Goal: Information Seeking & Learning: Learn about a topic

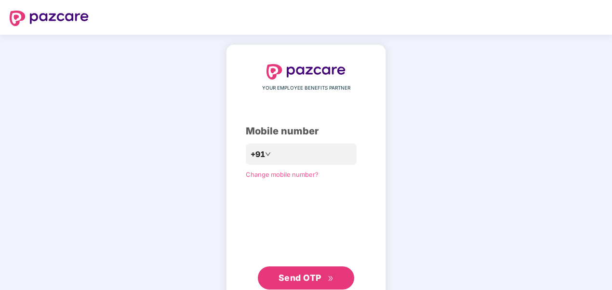
click at [291, 267] on button "Send OTP" at bounding box center [306, 277] width 96 height 23
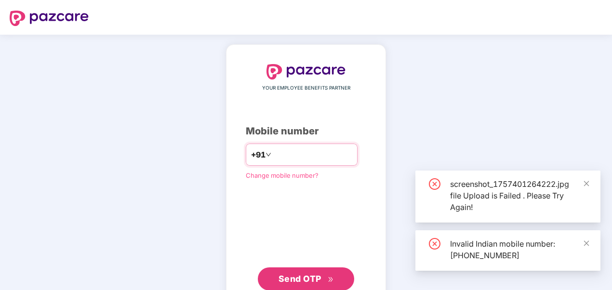
click at [273, 156] on input "**********" at bounding box center [312, 154] width 79 height 15
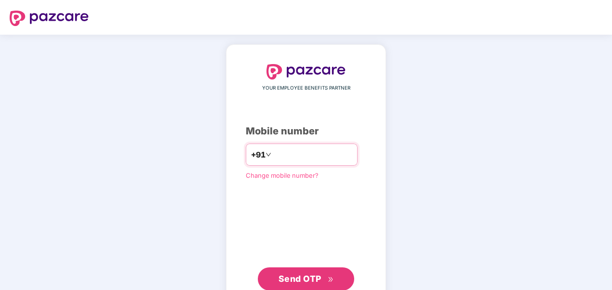
type input "**********"
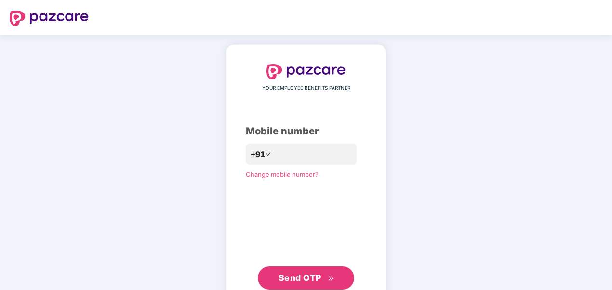
click at [309, 280] on span "Send OTP" at bounding box center [299, 278] width 43 height 10
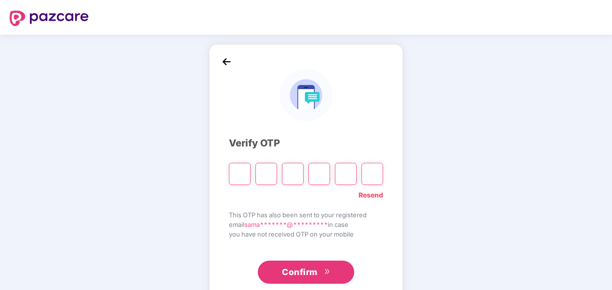
type input "*"
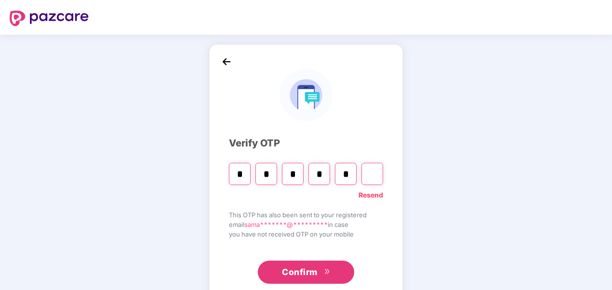
type input "*"
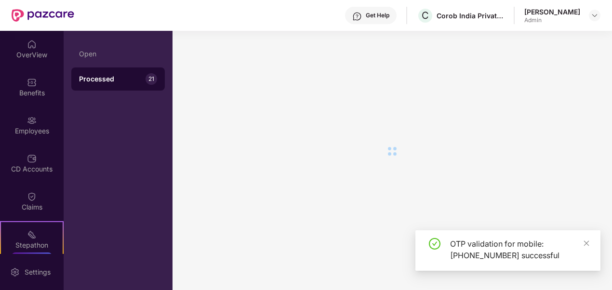
click at [587, 242] on icon "close" at bounding box center [586, 243] width 7 height 7
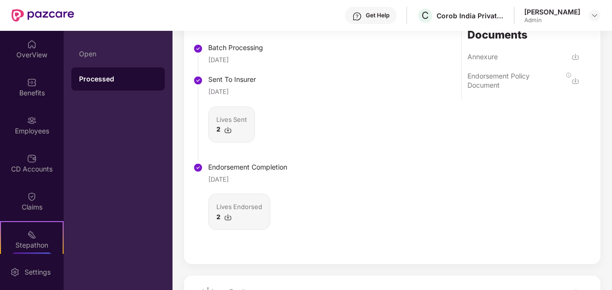
scroll to position [819, 0]
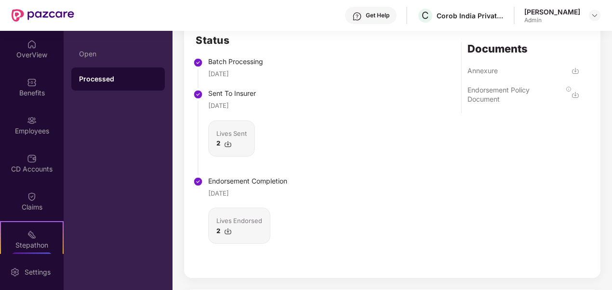
click at [230, 235] on img at bounding box center [228, 231] width 8 height 8
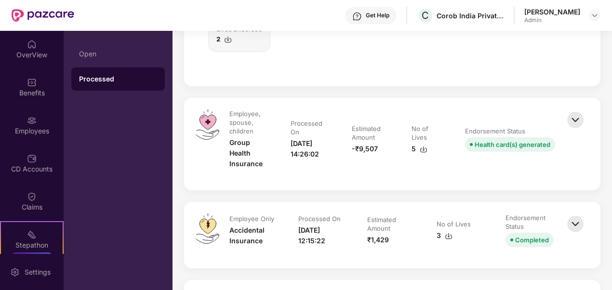
scroll to position [1012, 0]
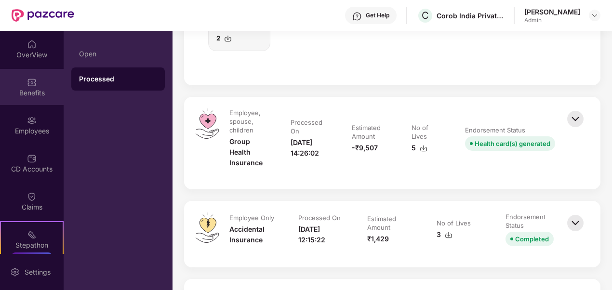
click at [27, 84] on img at bounding box center [32, 83] width 10 height 10
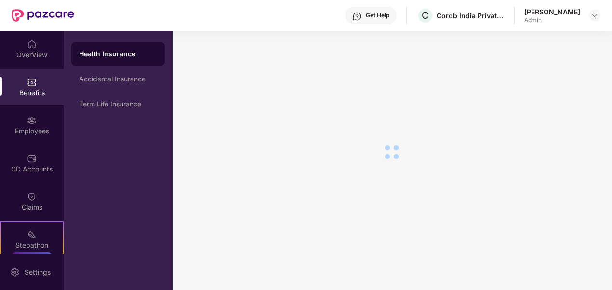
scroll to position [16, 0]
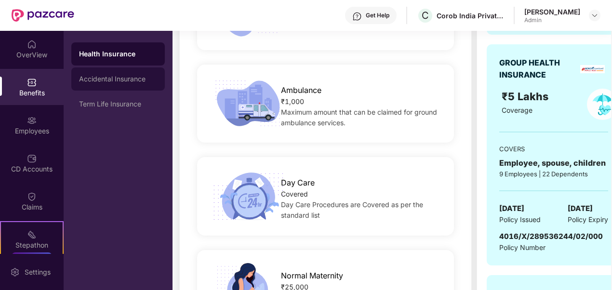
click at [125, 78] on div "Accidental Insurance" at bounding box center [118, 79] width 78 height 8
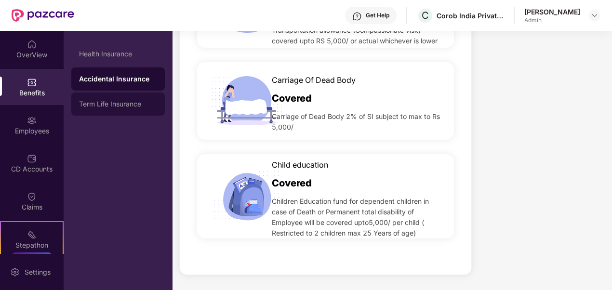
click at [124, 104] on div "Term Life Insurance" at bounding box center [118, 104] width 78 height 8
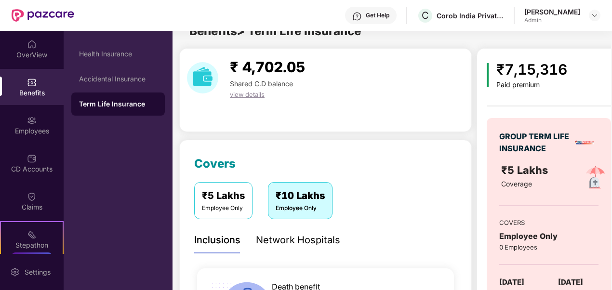
scroll to position [314, 0]
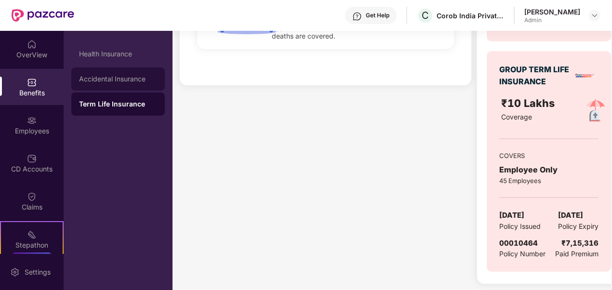
click at [126, 85] on div "Accidental Insurance" at bounding box center [117, 78] width 93 height 23
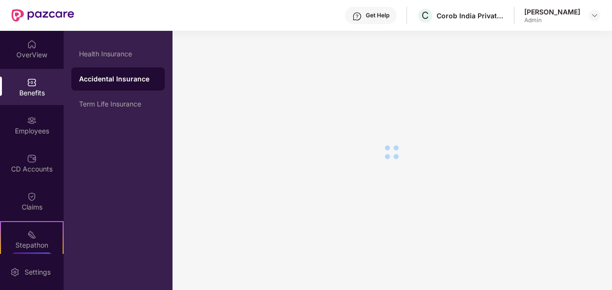
scroll to position [821, 0]
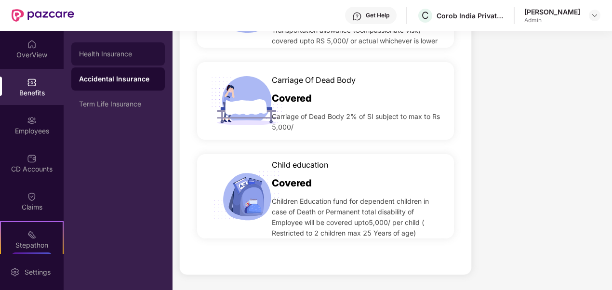
click at [114, 53] on div "Health Insurance" at bounding box center [118, 54] width 78 height 8
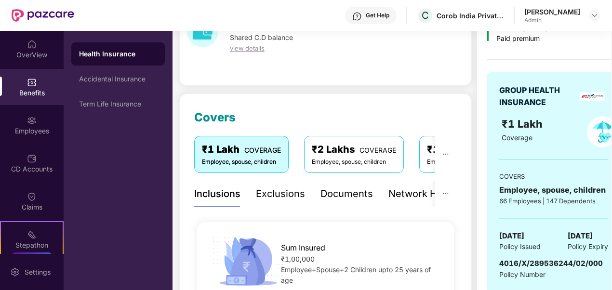
scroll to position [35, 0]
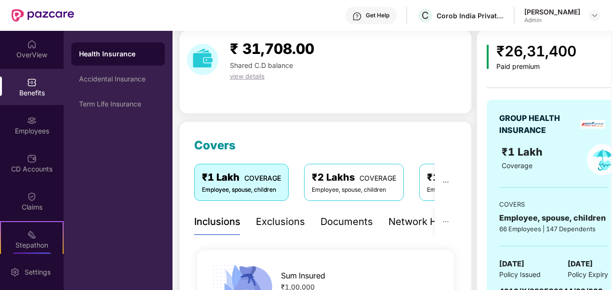
click at [269, 224] on div "Exclusions" at bounding box center [280, 221] width 49 height 15
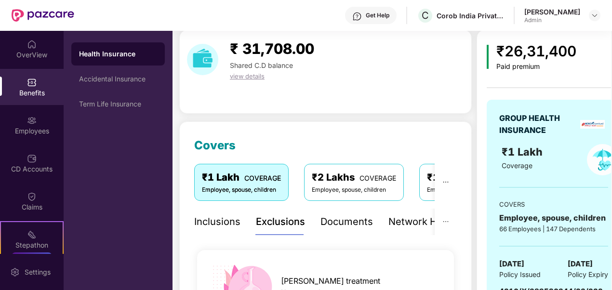
click at [355, 224] on div "Documents" at bounding box center [346, 221] width 53 height 15
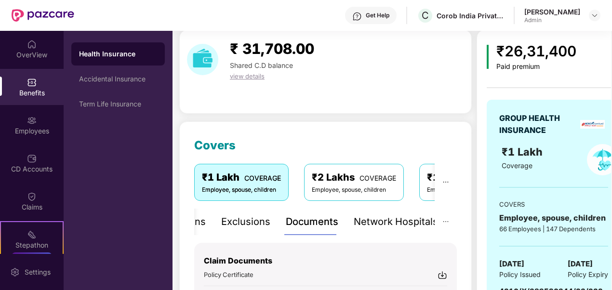
click at [404, 219] on div "Network Hospitals" at bounding box center [396, 221] width 84 height 15
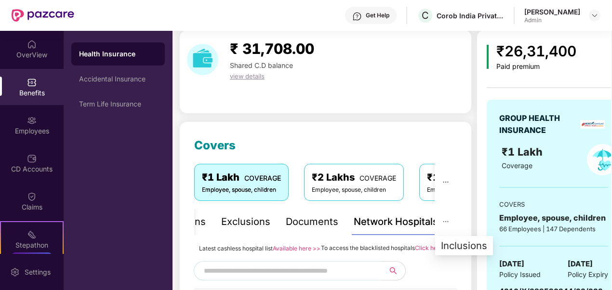
click at [443, 220] on icon "ellipsis" at bounding box center [445, 221] width 7 height 7
